Goal: Information Seeking & Learning: Learn about a topic

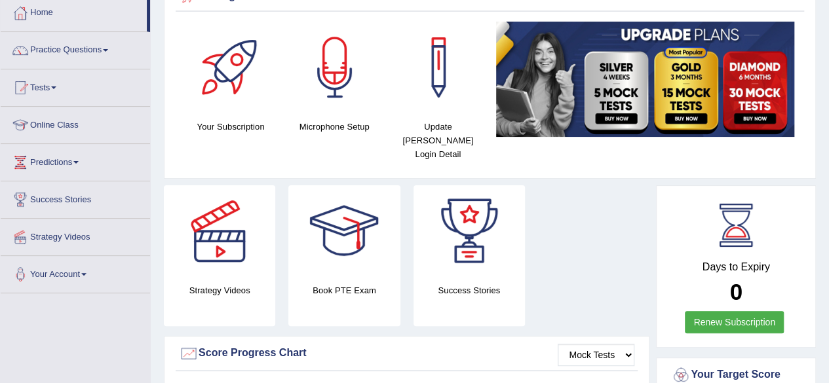
scroll to position [73, 0]
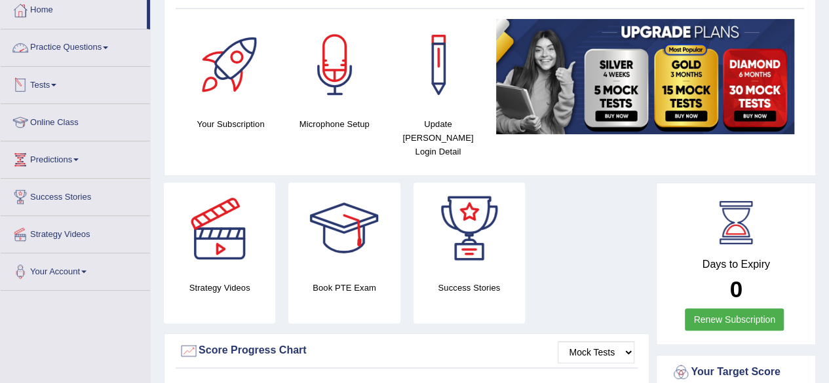
click at [98, 54] on link "Practice Questions" at bounding box center [75, 45] width 149 height 33
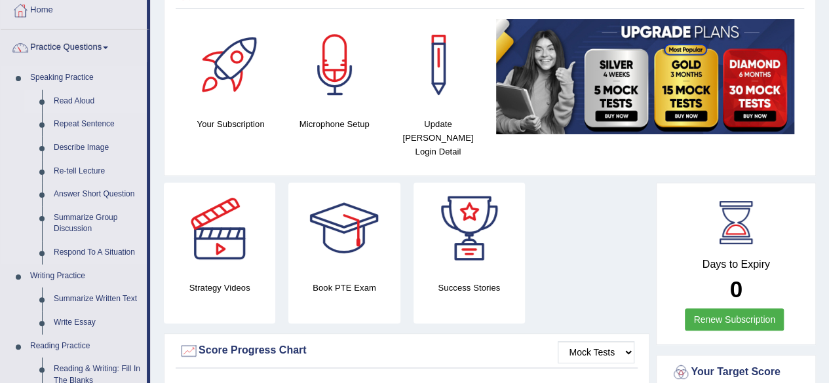
click at [84, 95] on link "Read Aloud" at bounding box center [97, 102] width 99 height 24
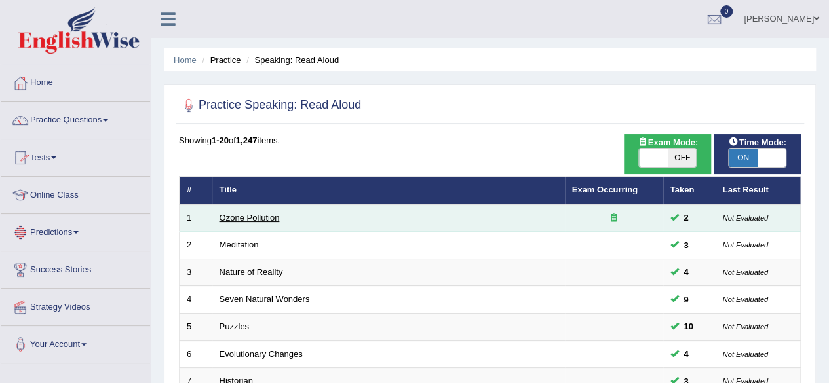
click at [242, 217] on link "Ozone Pollution" at bounding box center [249, 218] width 60 height 10
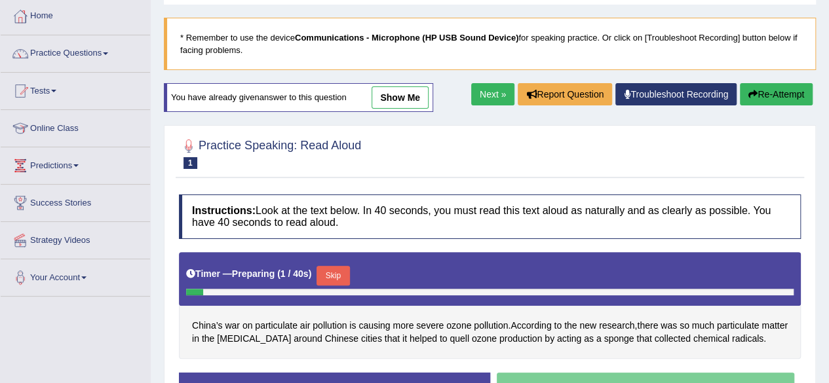
scroll to position [72, 0]
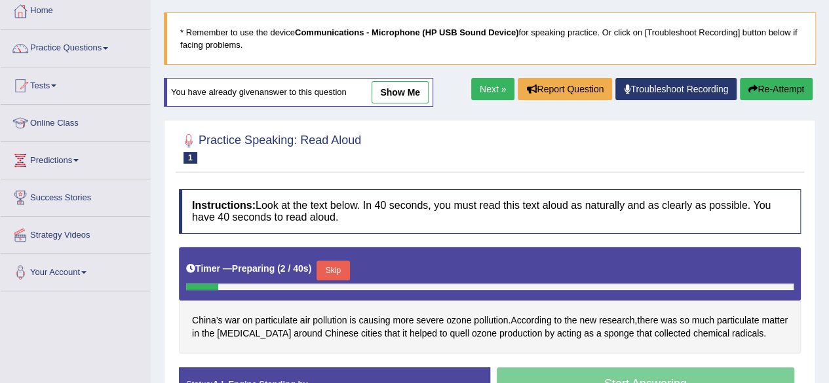
click at [334, 263] on button "Skip" at bounding box center [332, 271] width 33 height 20
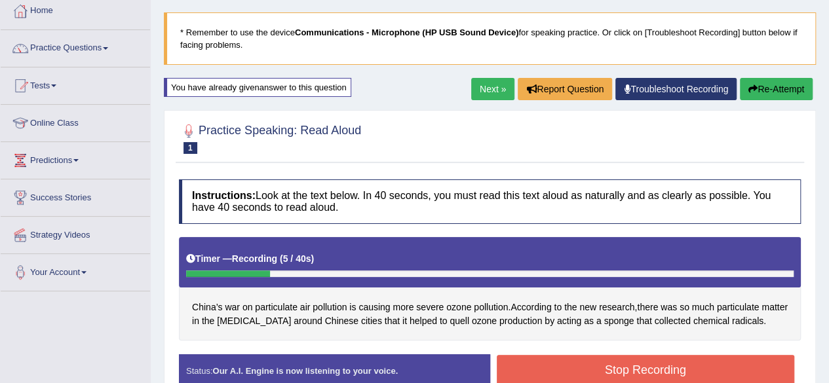
click at [584, 354] on div "Start Answering" at bounding box center [645, 354] width 311 height 1
click at [584, 363] on button "Stop Recording" at bounding box center [646, 370] width 298 height 30
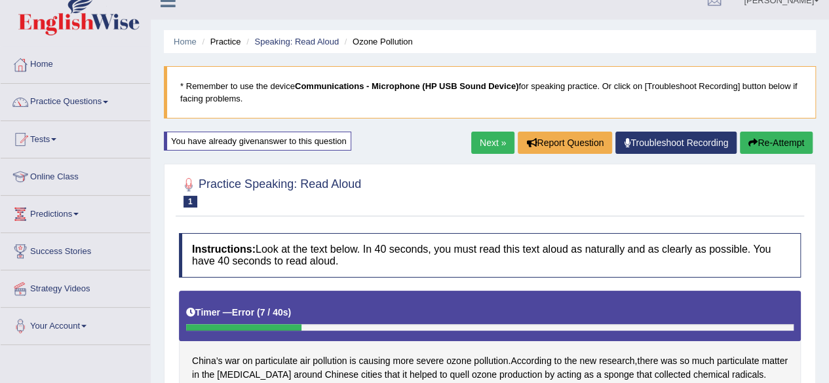
scroll to position [0, 0]
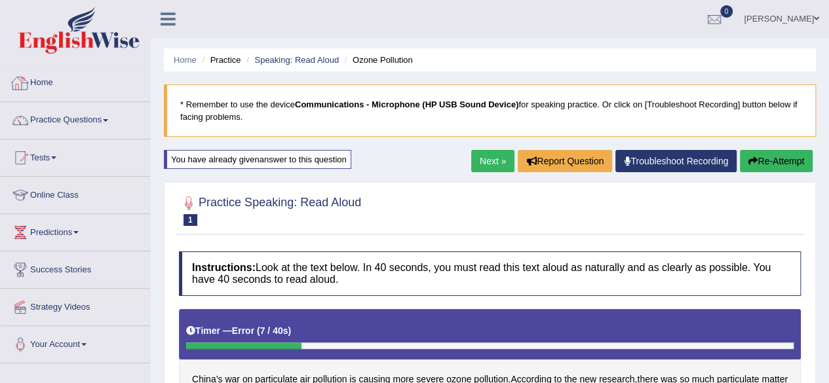
click at [46, 80] on link "Home" at bounding box center [75, 81] width 149 height 33
